Goal: Check status: Check status

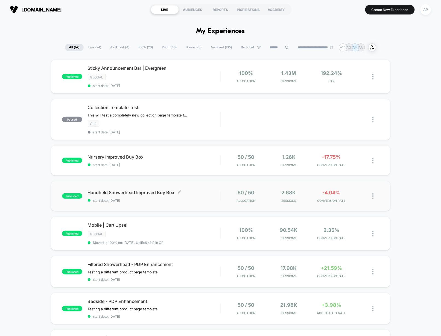
click at [160, 198] on span "start date: [DATE]" at bounding box center [154, 200] width 132 height 4
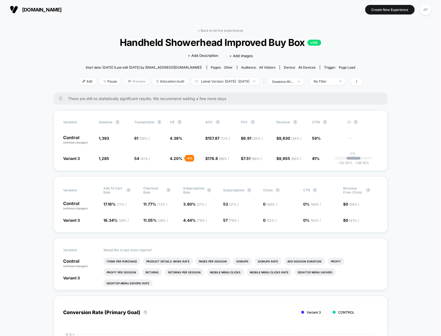
click at [128, 80] on icon at bounding box center [129, 80] width 3 height 3
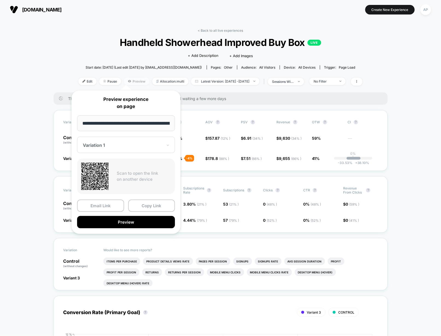
scroll to position [0, 42]
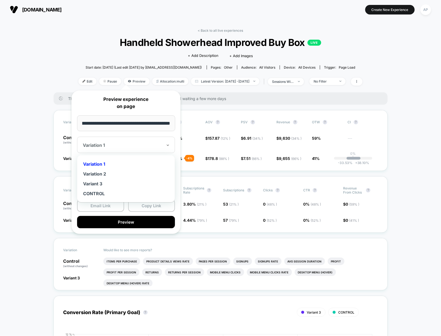
click at [112, 148] on div "Variation 1" at bounding box center [122, 145] width 81 height 7
click at [105, 172] on div "Variation 2" at bounding box center [126, 174] width 92 height 10
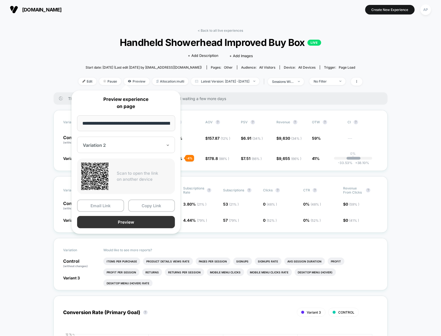
click at [108, 220] on button "Preview" at bounding box center [126, 222] width 98 height 12
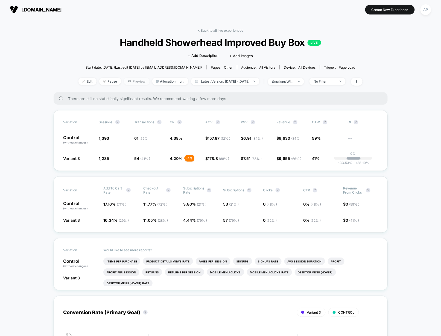
click at [124, 81] on span "Preview" at bounding box center [137, 81] width 26 height 7
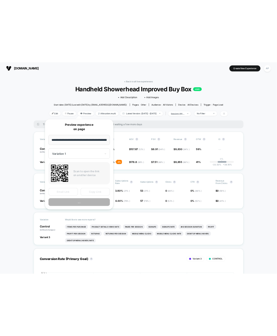
scroll to position [0, 42]
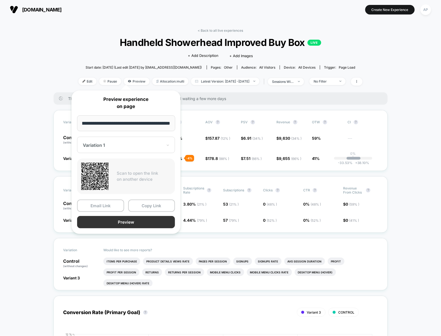
click at [115, 216] on button "Preview" at bounding box center [126, 222] width 98 height 12
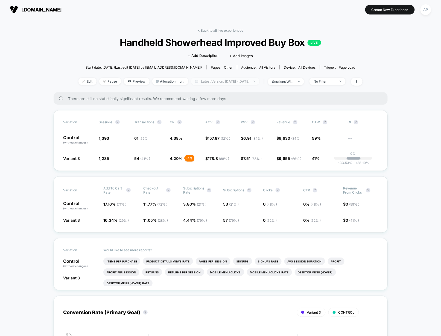
click at [199, 82] on span "Latest Version: [DATE] - [DATE]" at bounding box center [225, 81] width 68 height 7
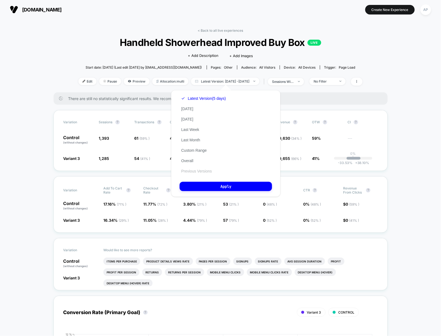
click at [197, 170] on button "Previous Versions" at bounding box center [196, 171] width 34 height 5
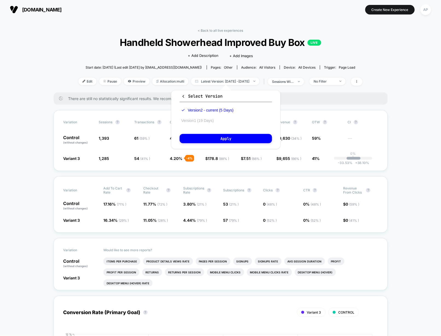
click at [204, 120] on button "Version 1 (19 Days)" at bounding box center [197, 120] width 36 height 5
click at [227, 140] on button "Apply" at bounding box center [225, 138] width 92 height 9
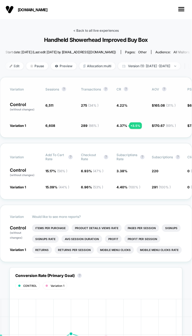
click at [85, 30] on link "< Back to all live experiences" at bounding box center [95, 30] width 45 height 4
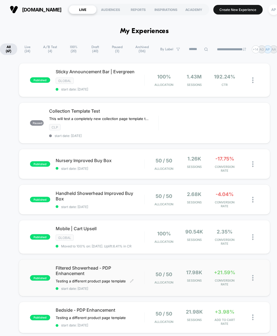
click at [135, 286] on span "start date: [DATE]" at bounding box center [100, 288] width 89 height 4
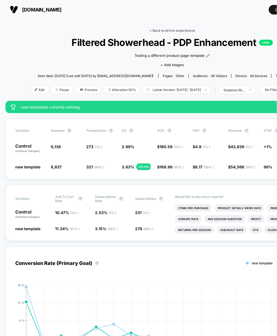
click at [161, 31] on link "< Back to all live experiences" at bounding box center [172, 30] width 45 height 4
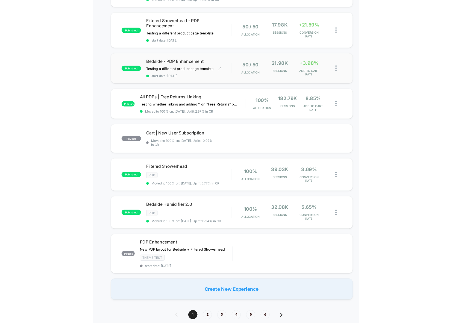
scroll to position [246, 0]
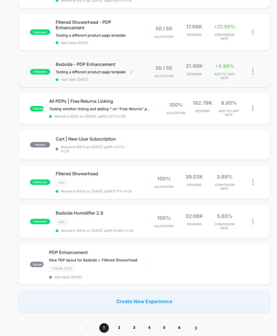
click at [141, 78] on span "start date: [DATE]" at bounding box center [100, 80] width 89 height 4
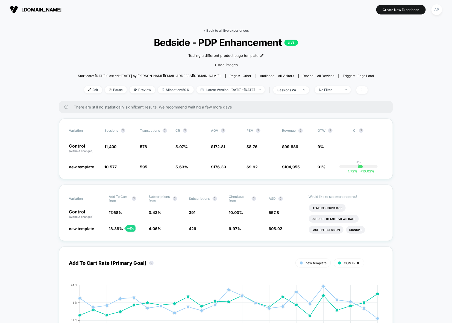
click at [227, 30] on link "< Back to all live experiences" at bounding box center [225, 30] width 45 height 4
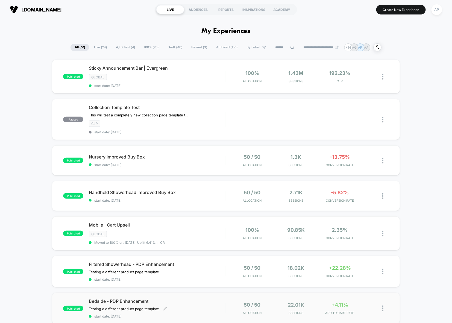
click at [212, 301] on span "Bedside - PDP Enhancement" at bounding box center [157, 300] width 137 height 5
